Goal: Submit feedback/report problem: Leave review/rating

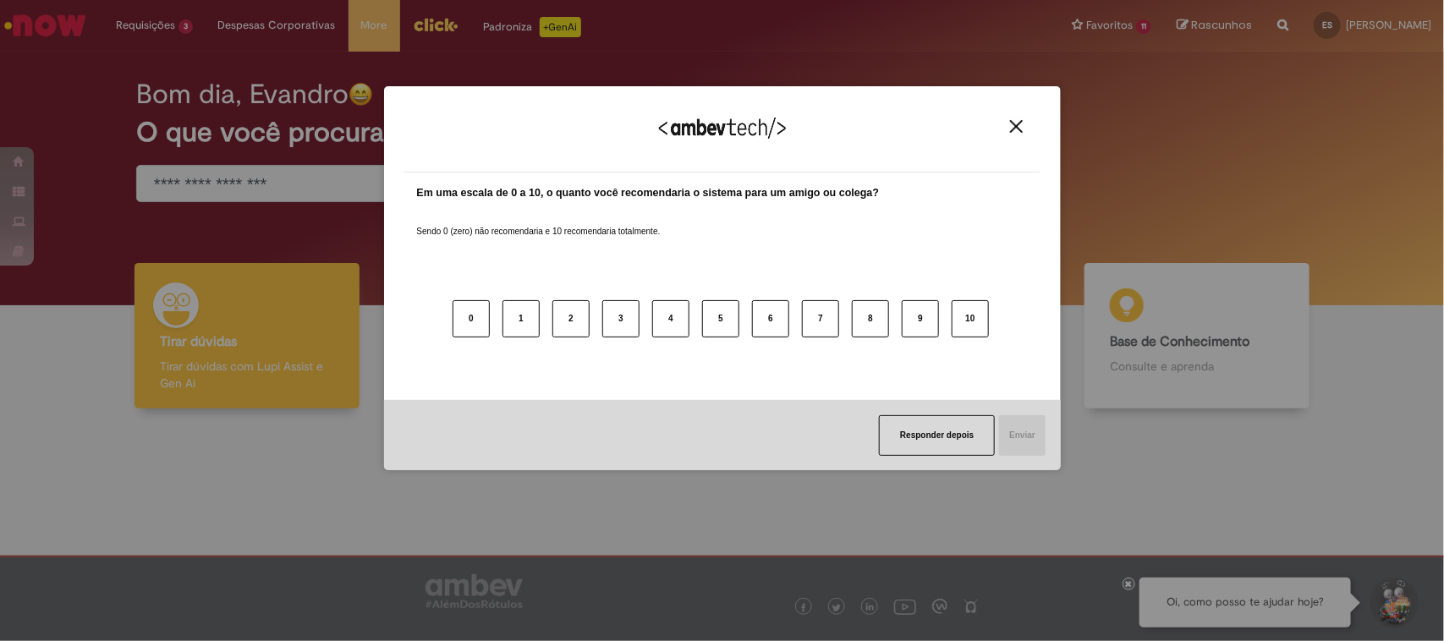
click at [1017, 127] on img "Close" at bounding box center [1016, 126] width 13 height 13
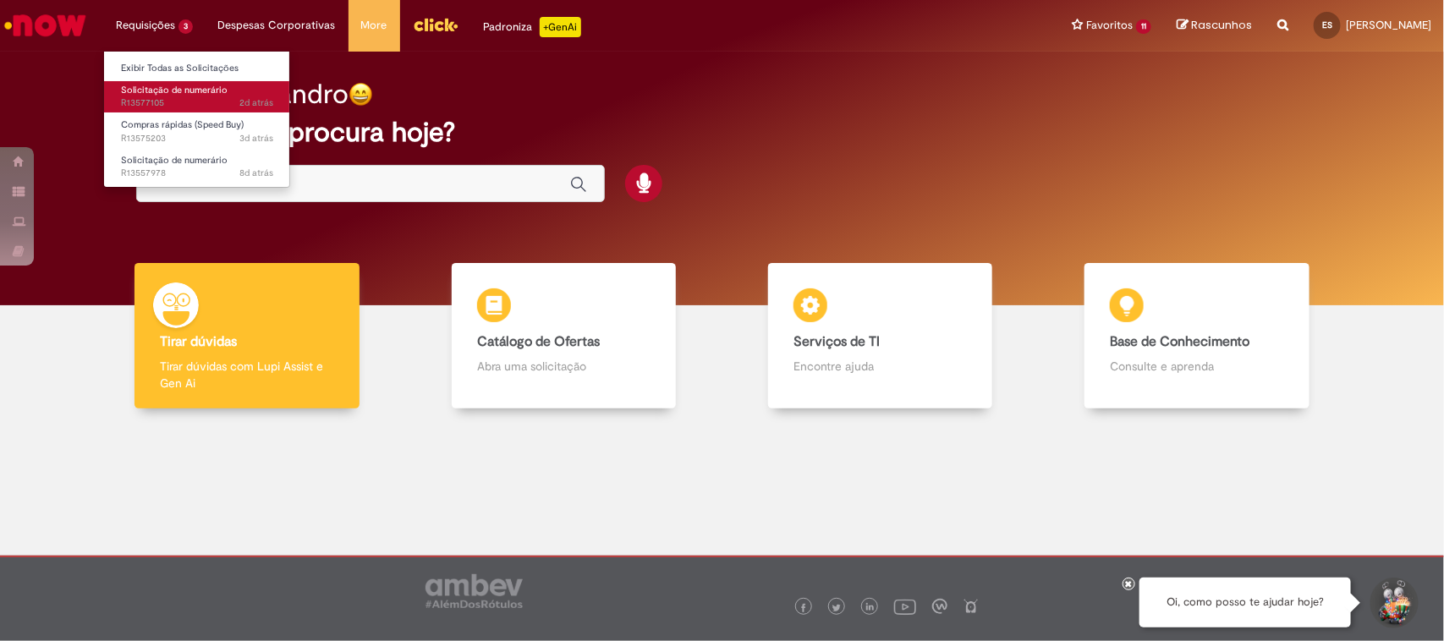
click at [184, 87] on span "Solicitação de numerário" at bounding box center [174, 90] width 107 height 13
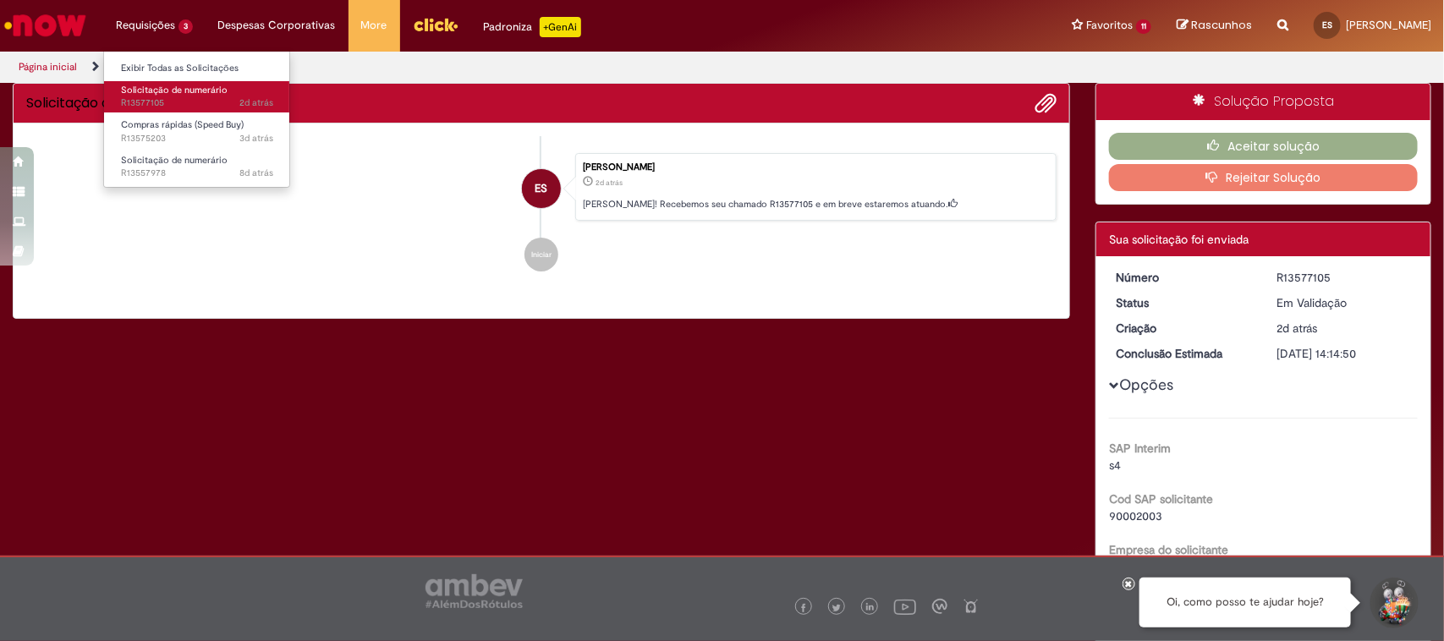
click at [157, 93] on span "Solicitação de numerário" at bounding box center [174, 90] width 107 height 13
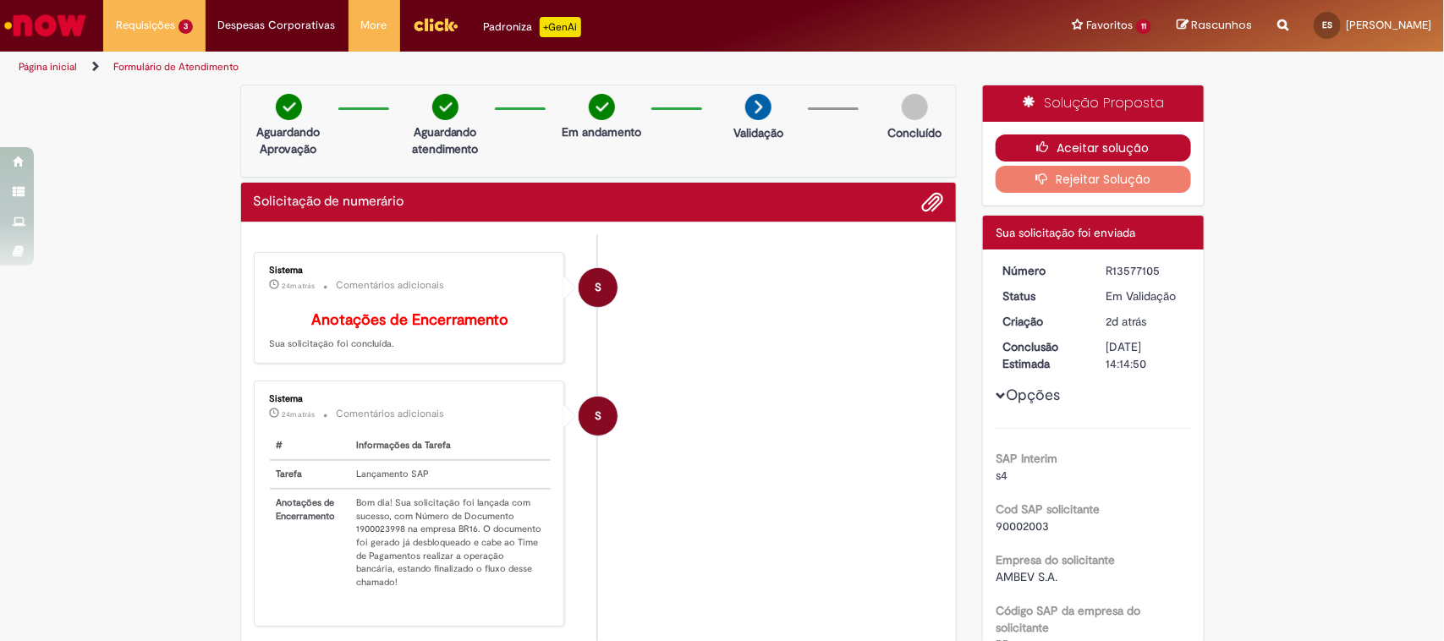
click at [1134, 145] on button "Aceitar solução" at bounding box center [1092, 147] width 195 height 27
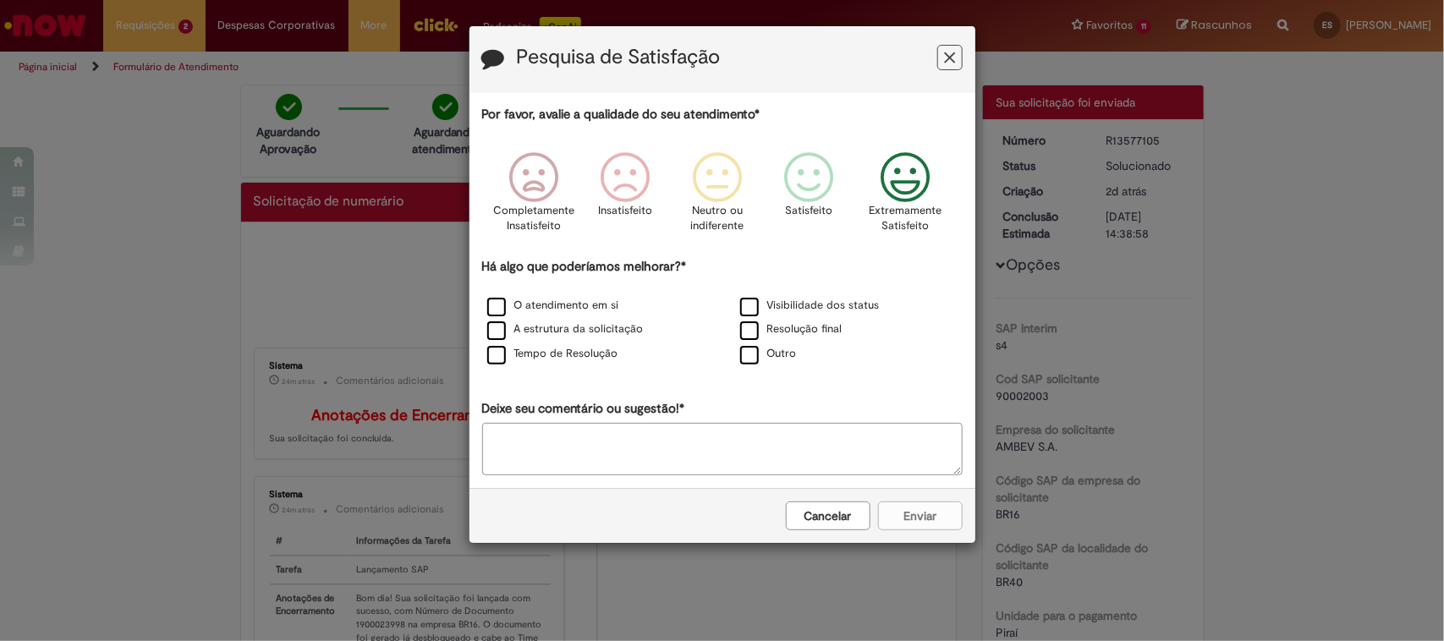
click at [889, 193] on icon "Feedback" at bounding box center [904, 177] width 63 height 51
click at [569, 301] on label "O atendimento em si" at bounding box center [553, 306] width 132 height 16
click at [885, 512] on button "Enviar" at bounding box center [920, 516] width 85 height 29
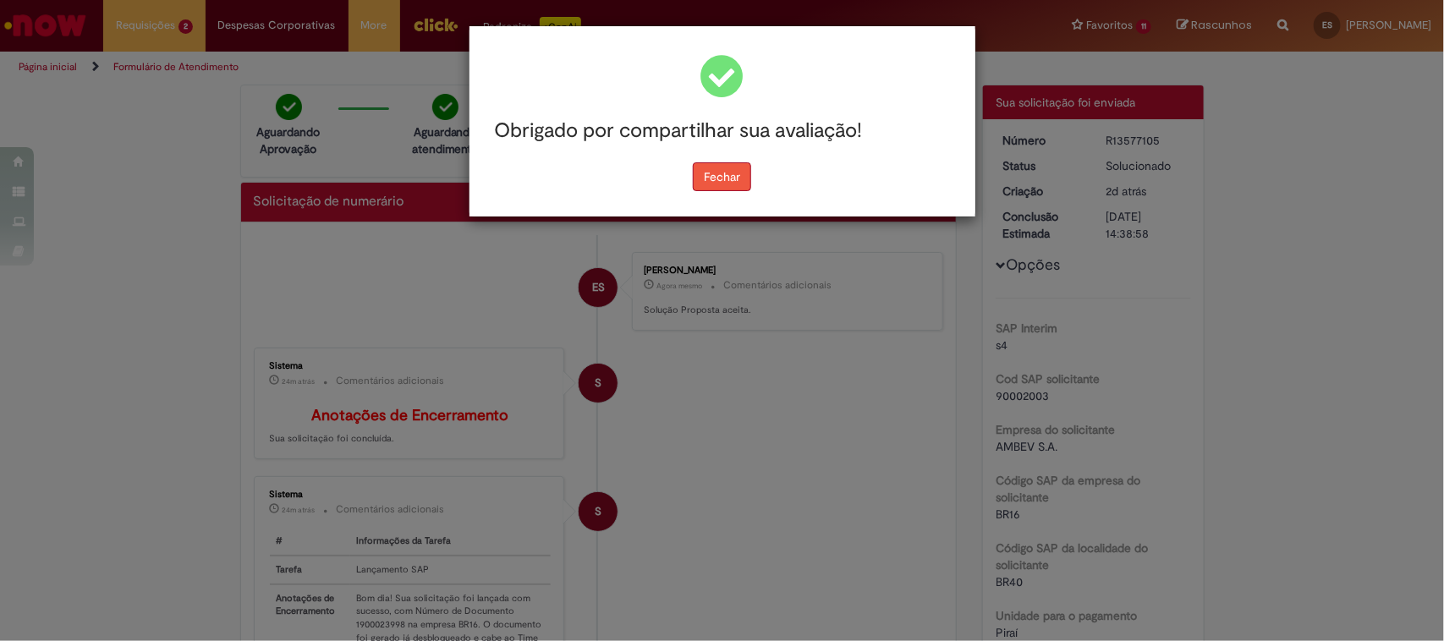
click at [732, 173] on button "Fechar" at bounding box center [722, 176] width 58 height 29
